Goal: Transaction & Acquisition: Download file/media

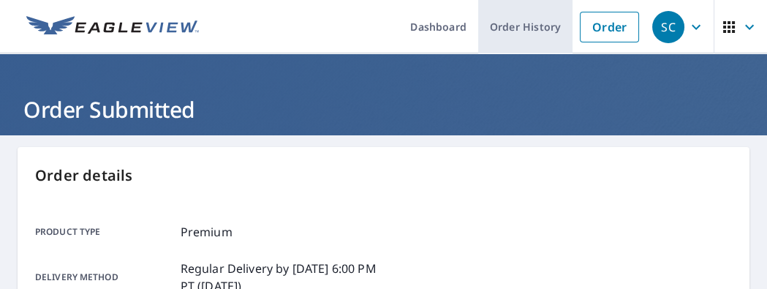
click at [524, 47] on link "Order History" at bounding box center [525, 26] width 94 height 53
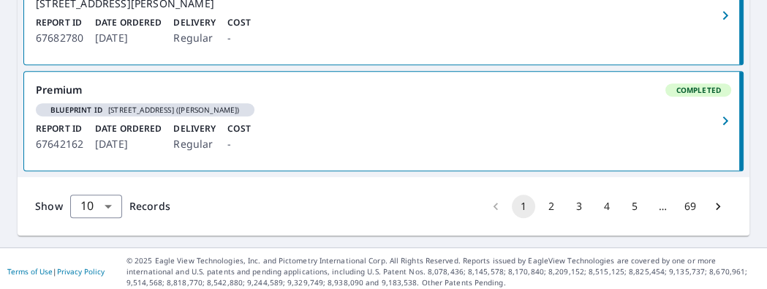
scroll to position [1314, 0]
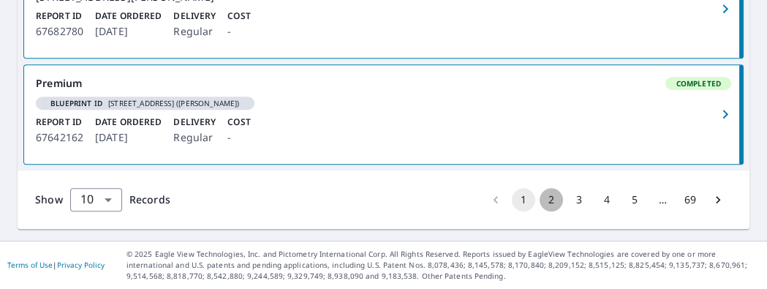
click at [543, 199] on button "2" at bounding box center [551, 199] width 23 height 23
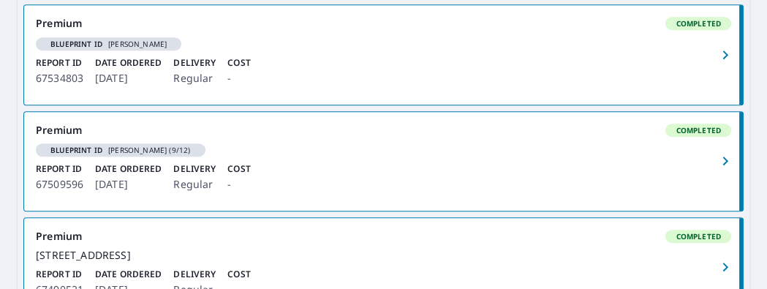
scroll to position [1069, 0]
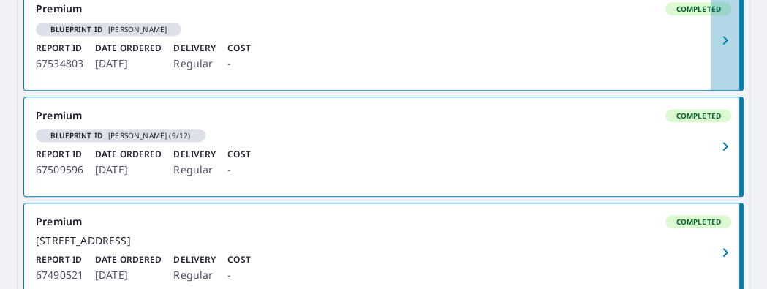
click at [718, 49] on icon "button" at bounding box center [726, 40] width 18 height 18
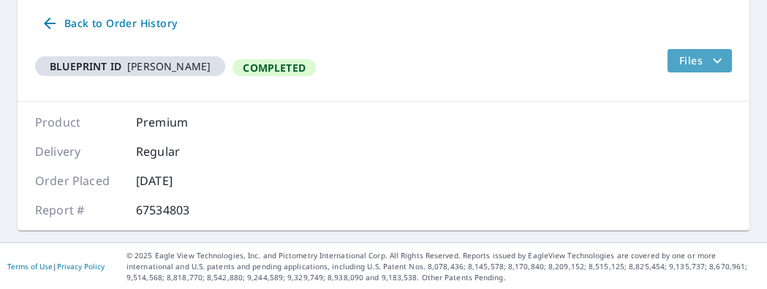
click at [720, 61] on icon "filesDropdownBtn-67534803" at bounding box center [718, 61] width 18 height 18
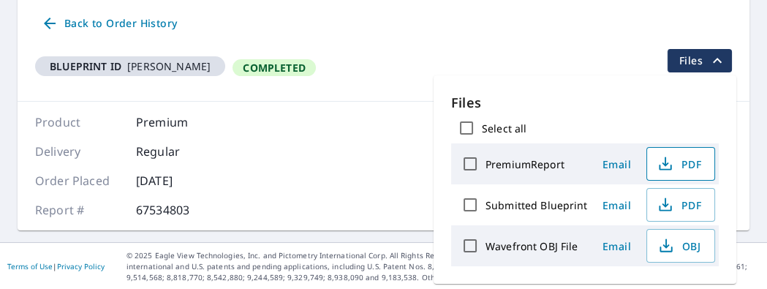
click at [676, 163] on span "PDF" at bounding box center [679, 164] width 47 height 18
click at [659, 203] on icon "button" at bounding box center [666, 205] width 18 height 18
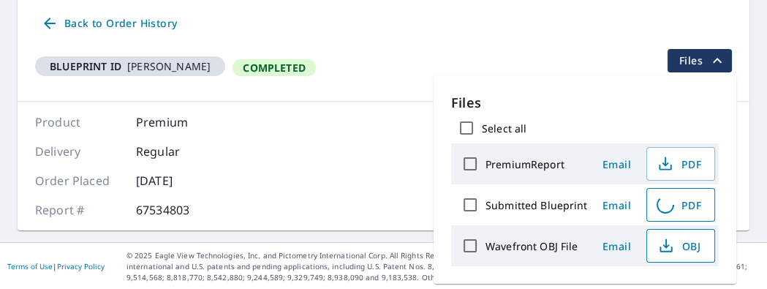
click at [666, 241] on icon "button" at bounding box center [667, 246] width 18 height 18
